Goal: Information Seeking & Learning: Find contact information

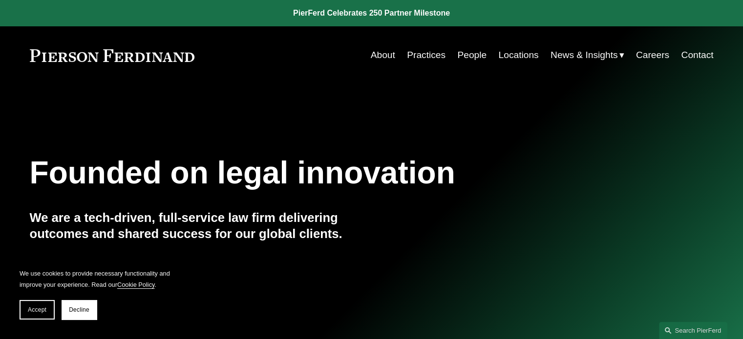
click at [466, 54] on link "People" at bounding box center [471, 55] width 29 height 19
click at [512, 56] on link "Locations" at bounding box center [518, 55] width 40 height 19
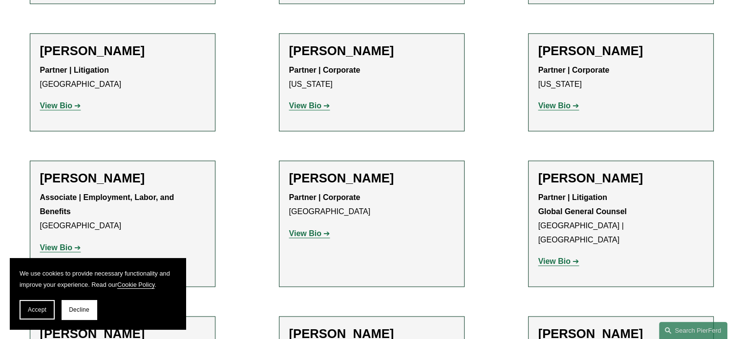
scroll to position [5128, 0]
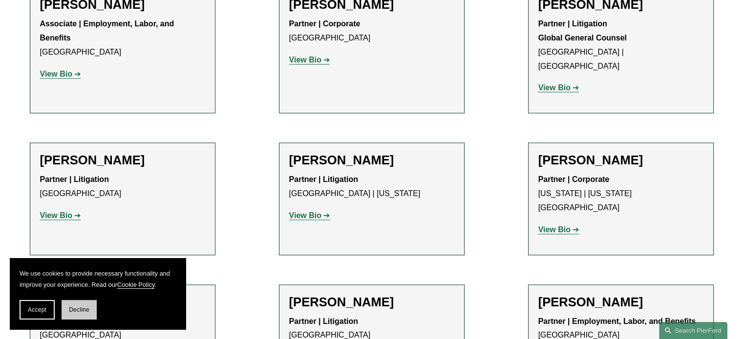
click at [72, 310] on span "Decline" at bounding box center [79, 310] width 21 height 7
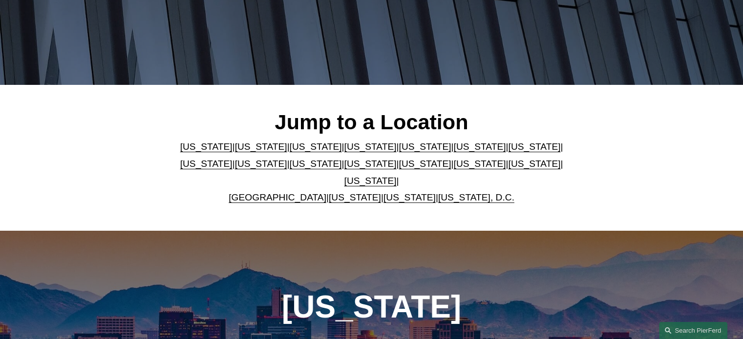
scroll to position [244, 0]
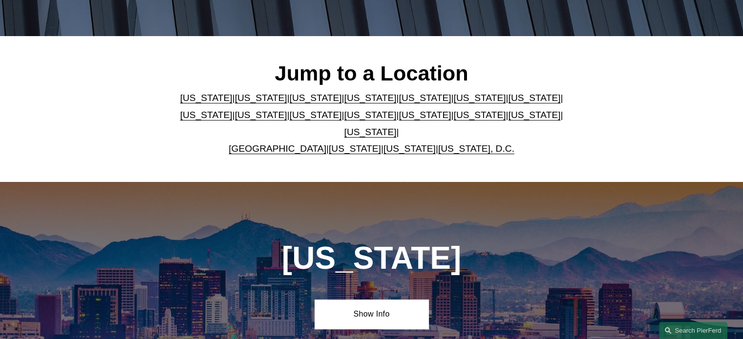
click at [508, 119] on link "[US_STATE]" at bounding box center [534, 115] width 52 height 10
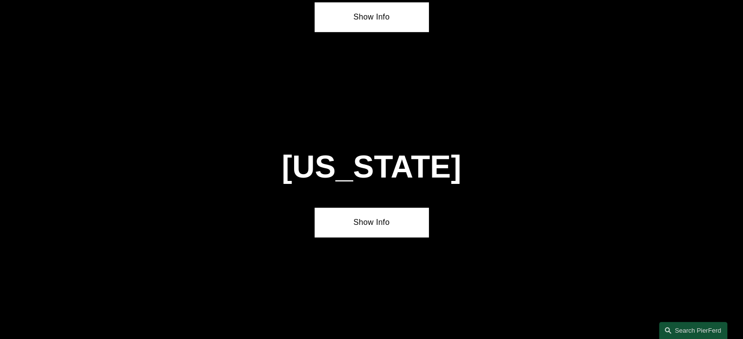
scroll to position [3094, 0]
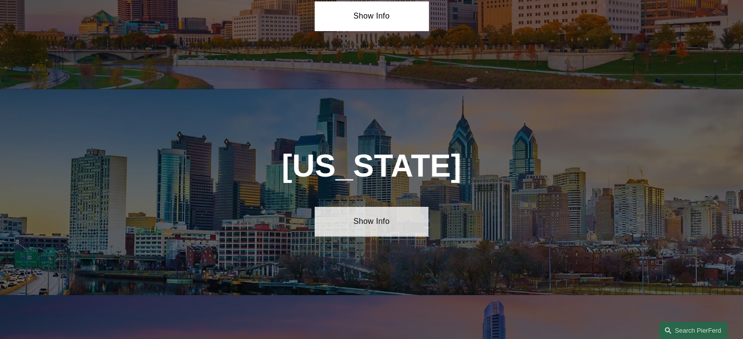
click at [378, 207] on link "Show Info" at bounding box center [372, 221] width 114 height 29
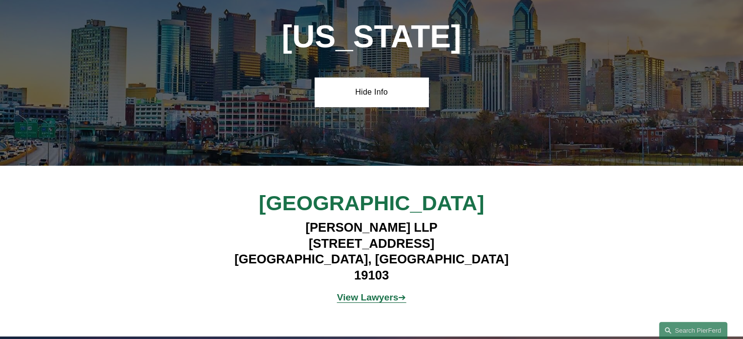
scroll to position [3191, 0]
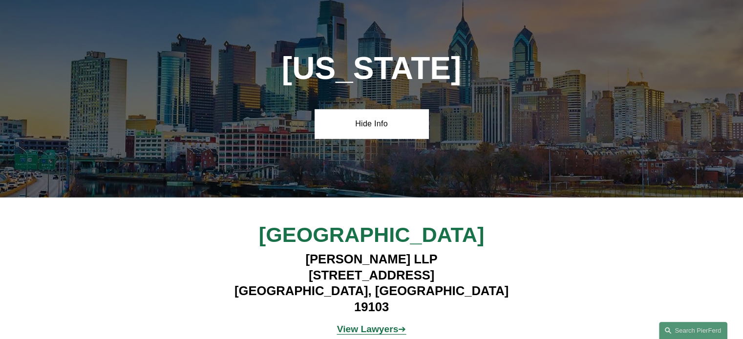
click at [380, 324] on strong "View Lawyers" at bounding box center [368, 329] width 62 height 10
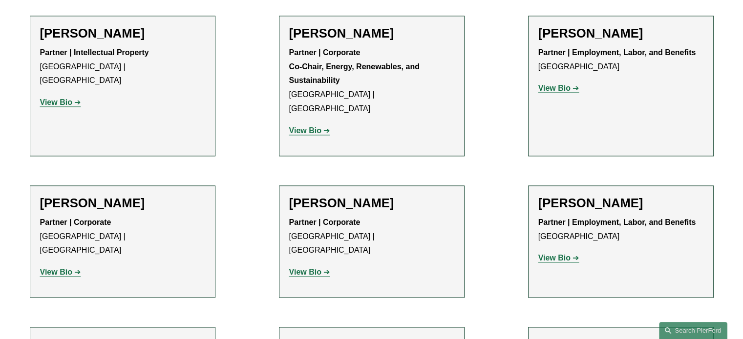
scroll to position [1465, 0]
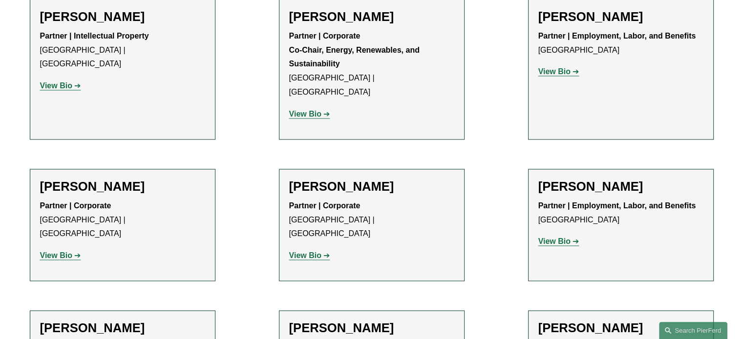
click at [300, 252] on strong "View Bio" at bounding box center [305, 256] width 32 height 8
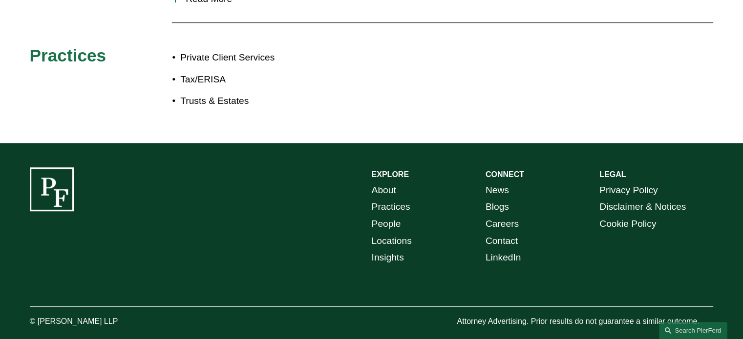
scroll to position [245, 0]
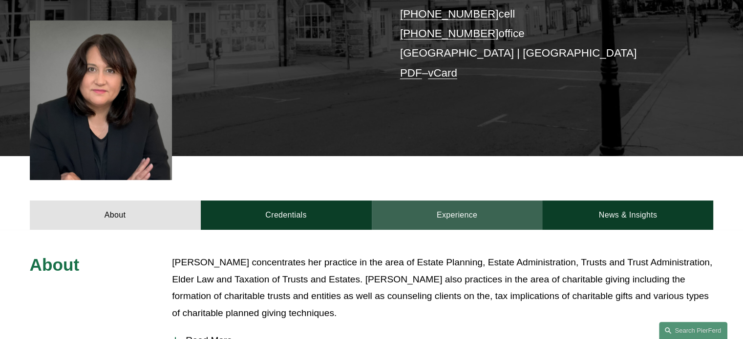
click at [454, 201] on link "Experience" at bounding box center [457, 215] width 171 height 29
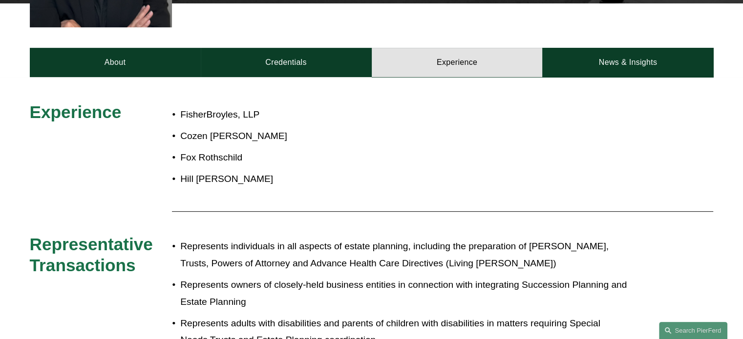
scroll to position [64, 0]
